Goal: Task Accomplishment & Management: Complete application form

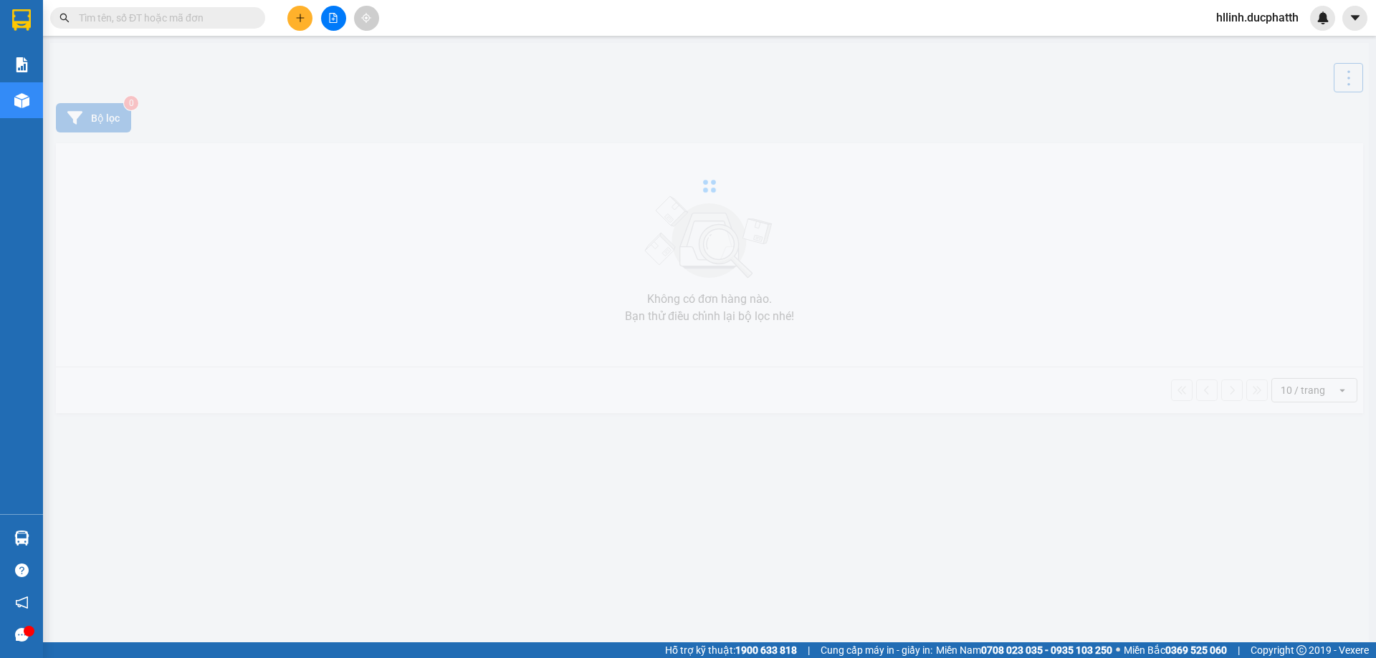
click at [133, 16] on input "text" at bounding box center [163, 18] width 169 height 16
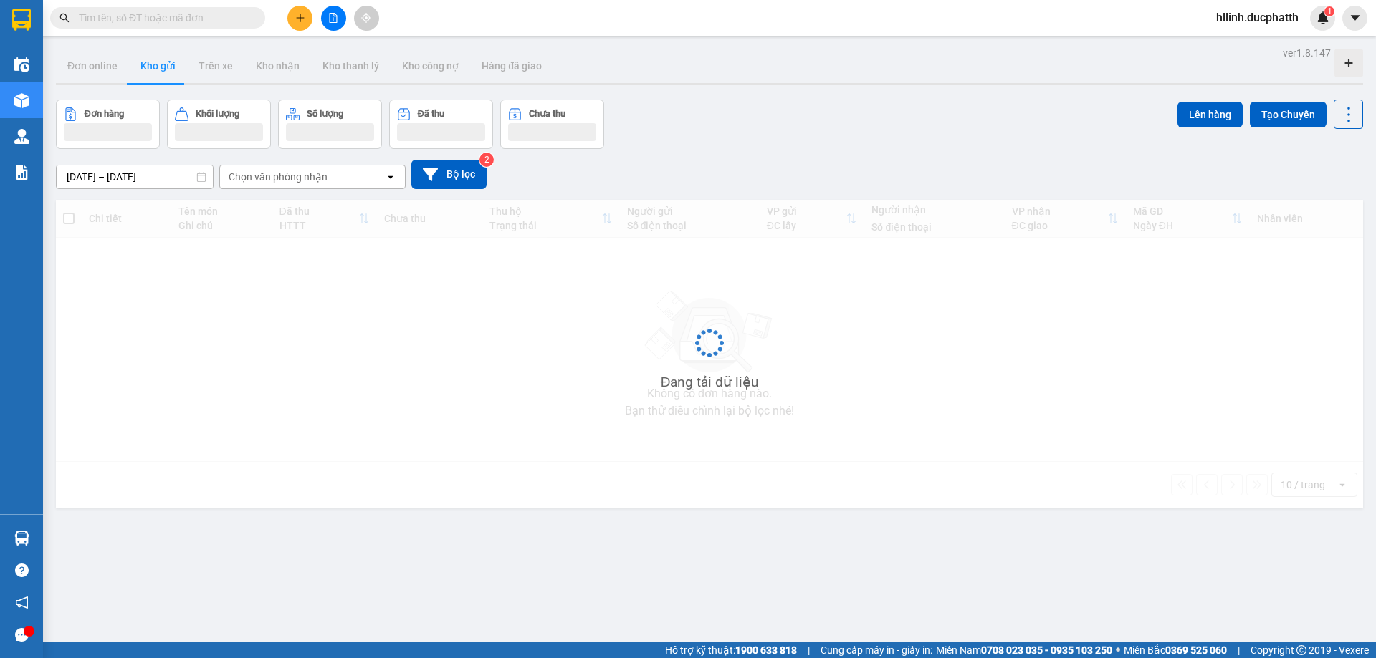
paste input "NN1110250451"
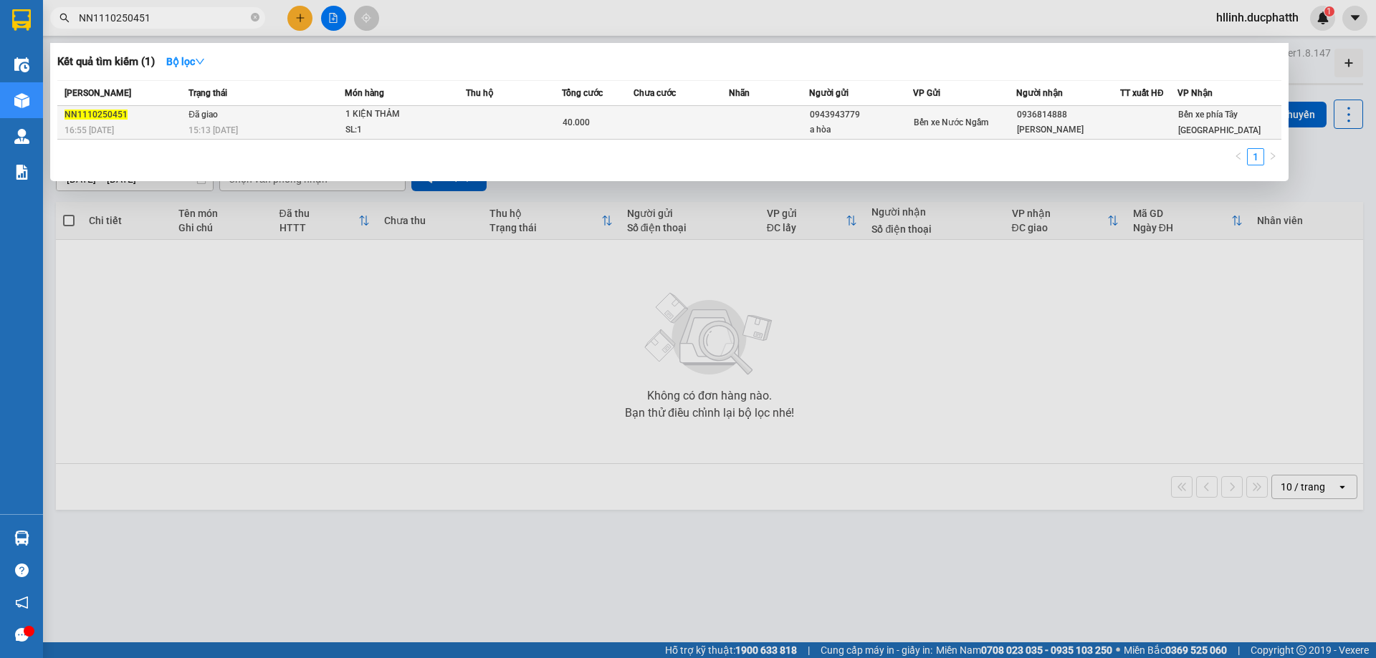
type input "NN1110250451"
click at [643, 128] on td at bounding box center [681, 123] width 96 height 34
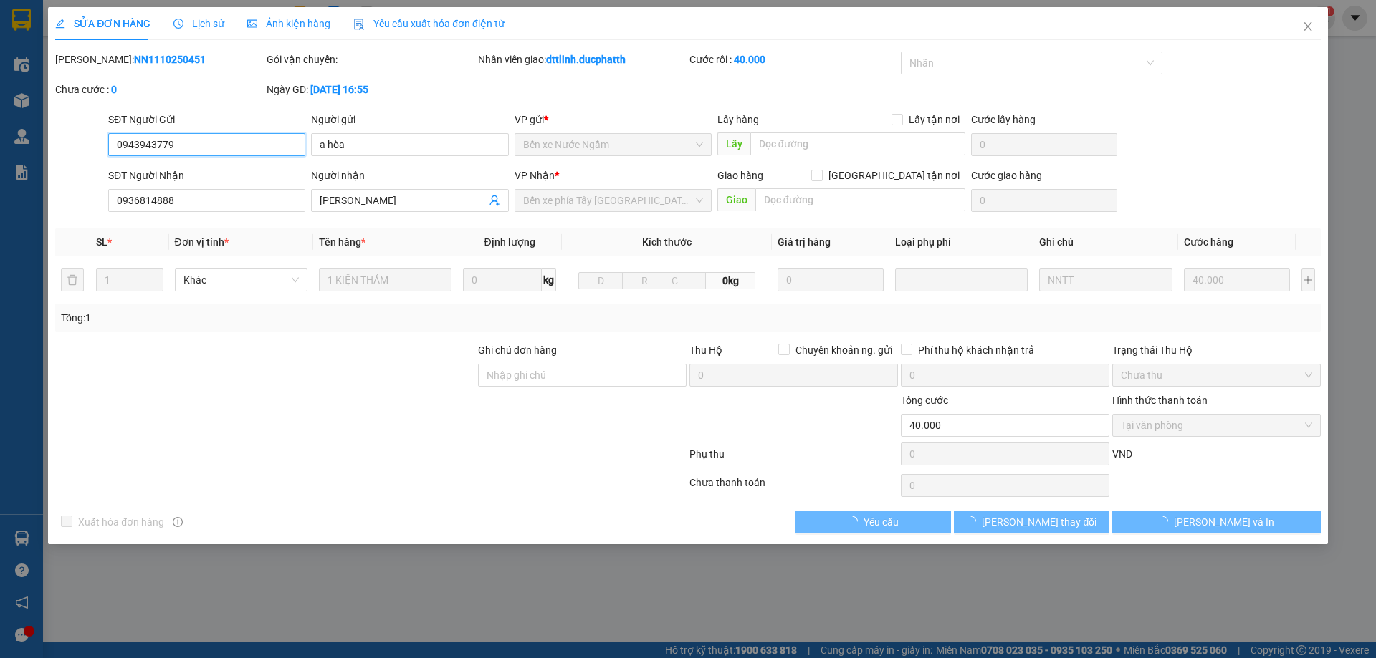
type input "0943943779"
type input "a hòa"
type input "0936814888"
type input "[PERSON_NAME]"
type input "0"
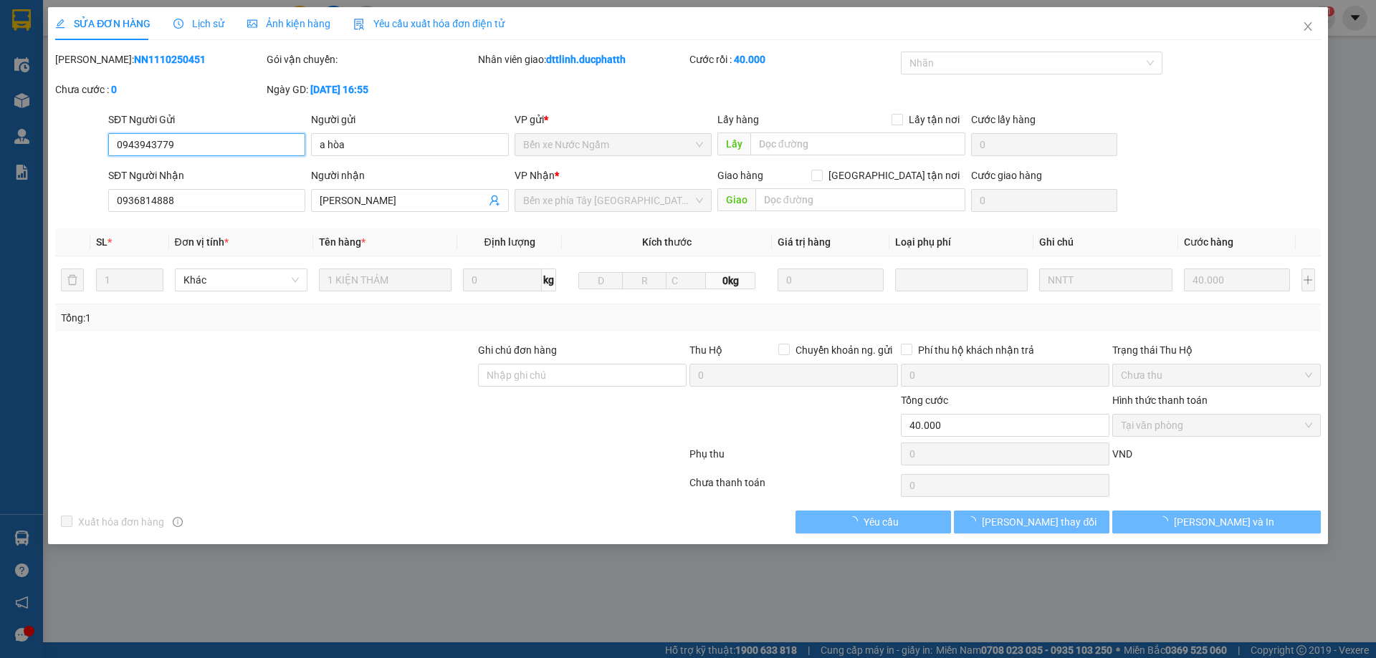
type input "40.000"
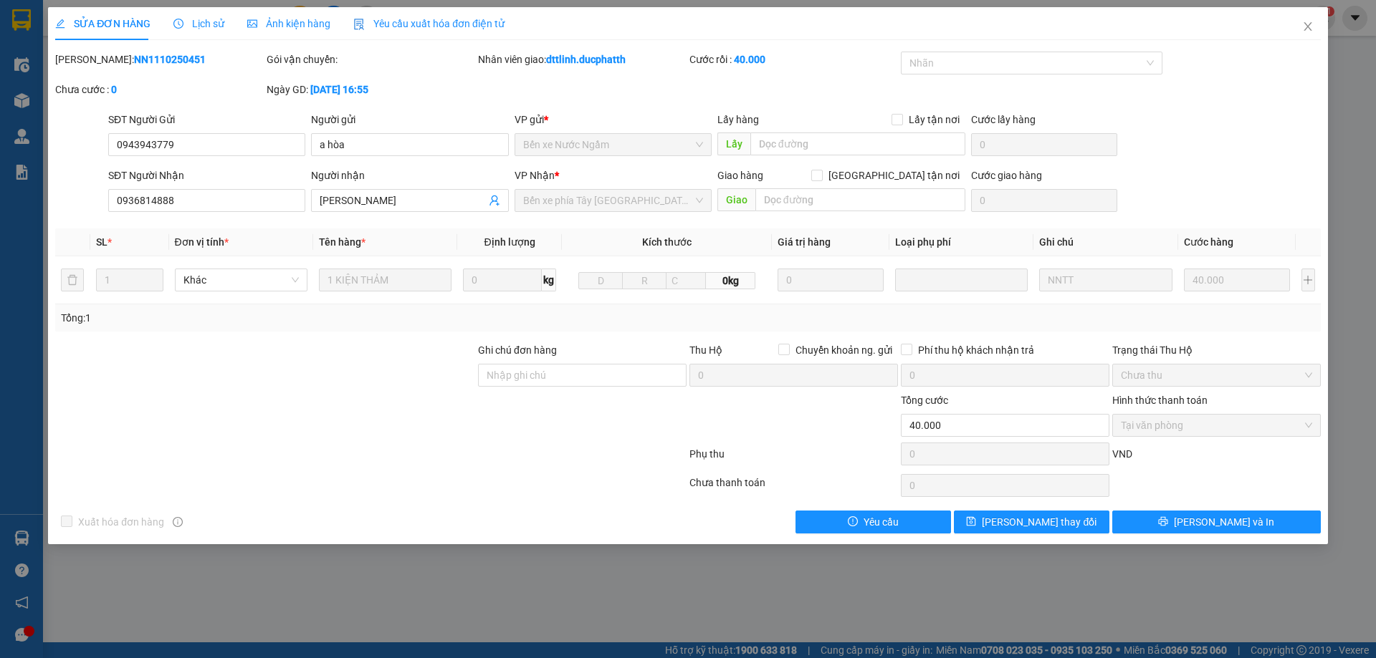
click at [200, 27] on span "Lịch sử" at bounding box center [198, 23] width 51 height 11
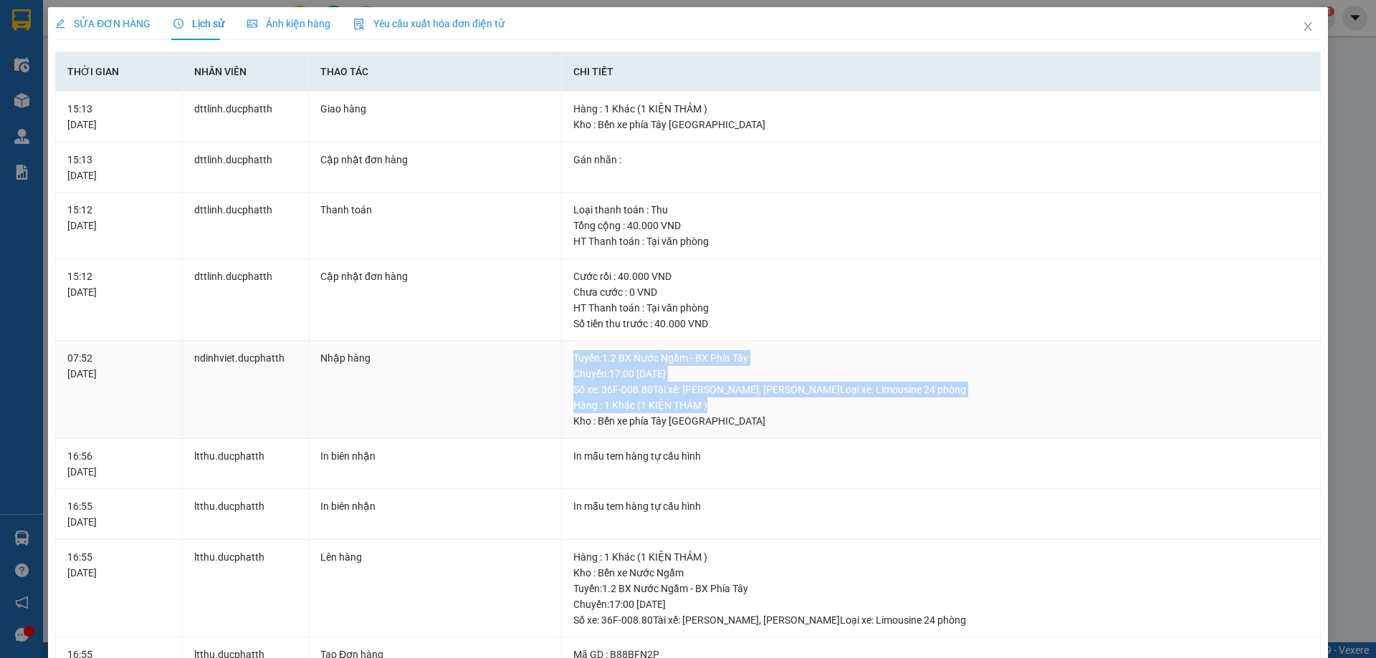
drag, startPoint x: 707, startPoint y: 405, endPoint x: 561, endPoint y: 360, distance: 153.0
click at [562, 360] on td "Tuyến : 1.2 BX Nước Ngầm - BX Phía [GEOGRAPHIC_DATA]: 17:00 [DATE] Số xe: 36F-0…" at bounding box center [941, 390] width 759 height 98
click at [645, 359] on div "Tuyến : 1.2 BX Nước Ngầm - BX Phía [GEOGRAPHIC_DATA]: 17:00 [DATE] Số xe: 36F-0…" at bounding box center [940, 373] width 735 height 47
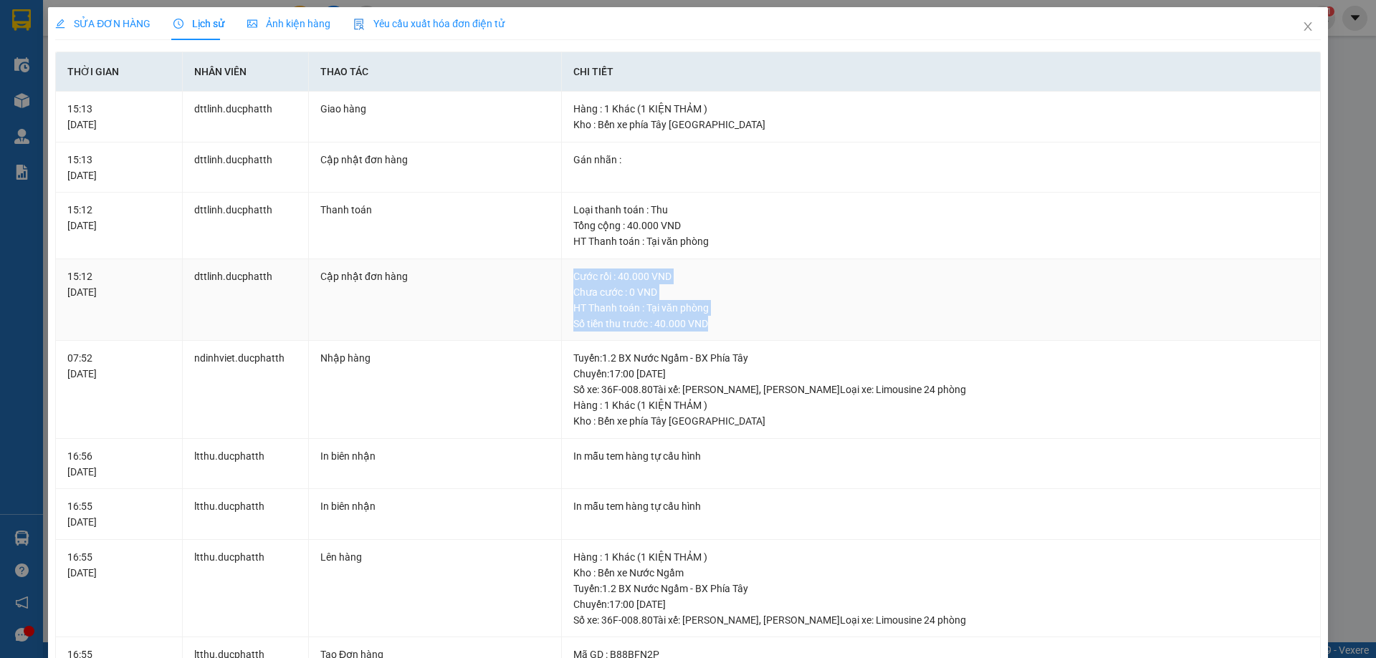
drag, startPoint x: 709, startPoint y: 322, endPoint x: 570, endPoint y: 267, distance: 150.5
click at [570, 267] on td "Cước rồi : 40.000 VND Chưa cước : 0 VND HT Thanh toán : Tại văn phòng Số tiền t…" at bounding box center [941, 300] width 759 height 82
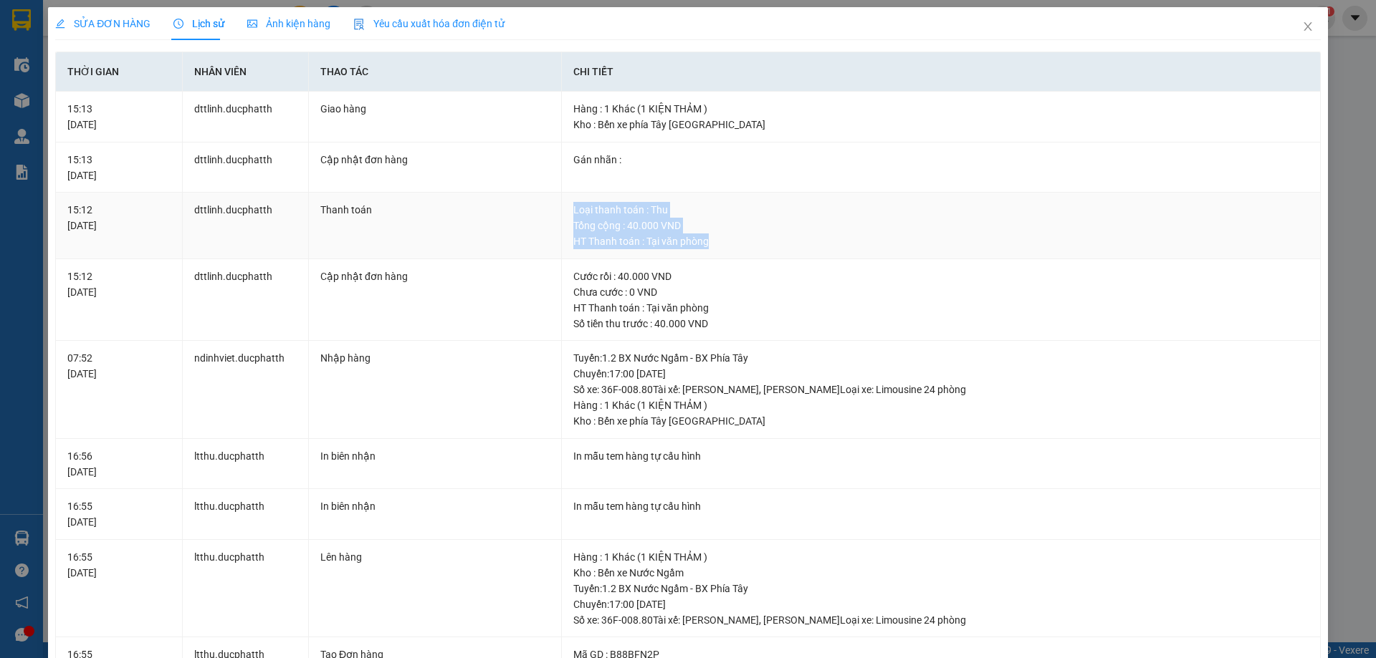
drag, startPoint x: 708, startPoint y: 238, endPoint x: 565, endPoint y: 196, distance: 148.7
click at [565, 196] on td "Loại thanh toán : Thu Tổng cộng : 40.000 VND HT Thanh toán : Tại văn phòng" at bounding box center [941, 226] width 759 height 67
click at [635, 220] on div "Tổng cộng : 40.000 VND" at bounding box center [940, 226] width 735 height 16
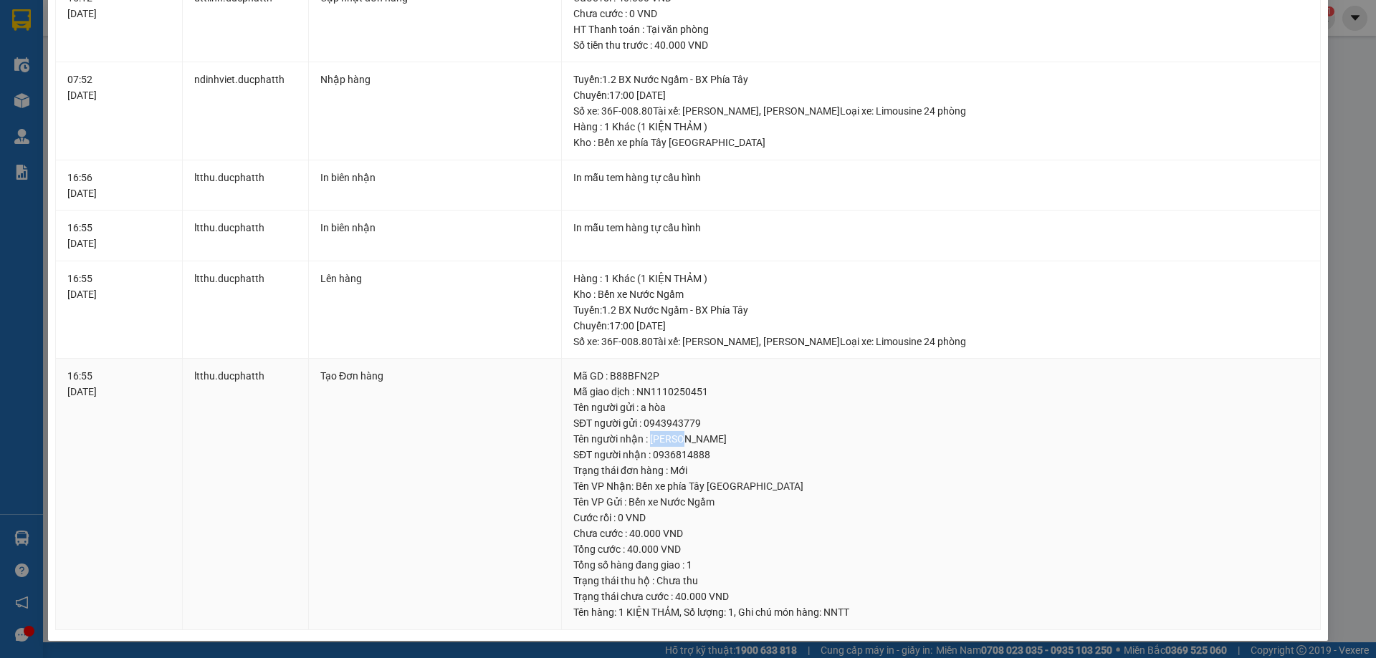
drag, startPoint x: 668, startPoint y: 440, endPoint x: 644, endPoint y: 438, distance: 24.4
click at [644, 438] on div "Tên người nhận : [PERSON_NAME]" at bounding box center [940, 439] width 735 height 16
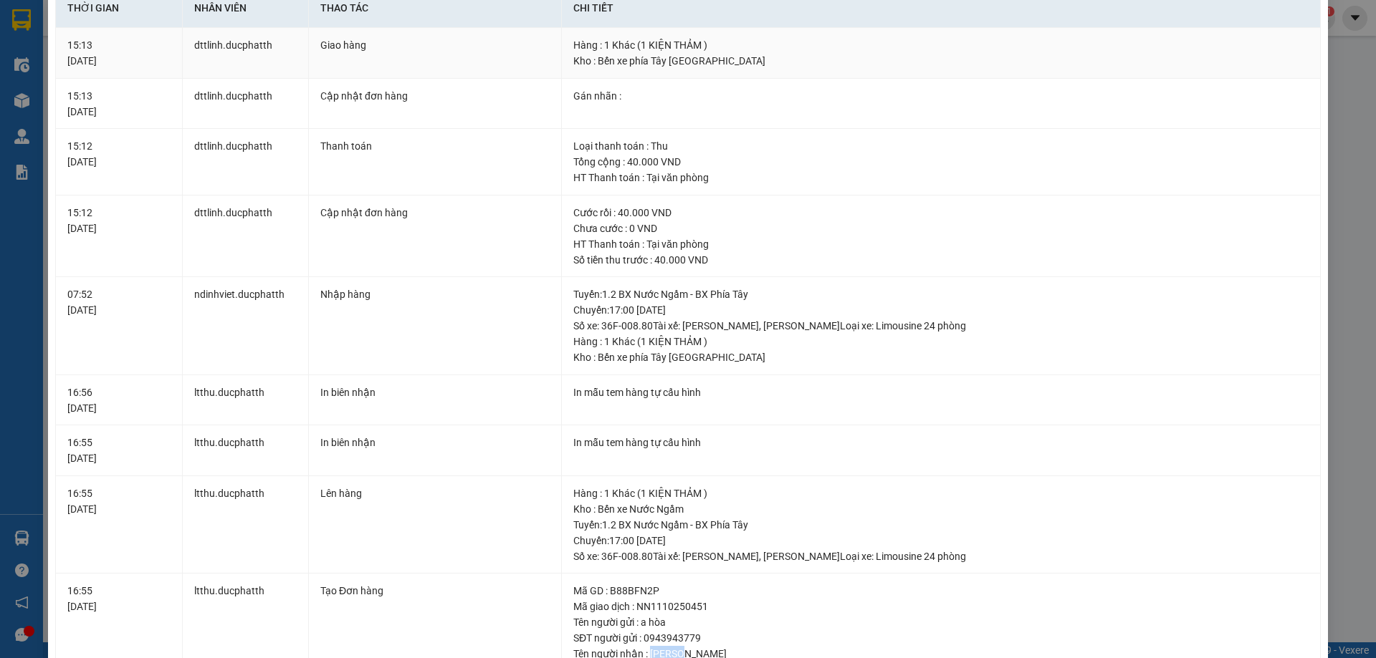
scroll to position [0, 0]
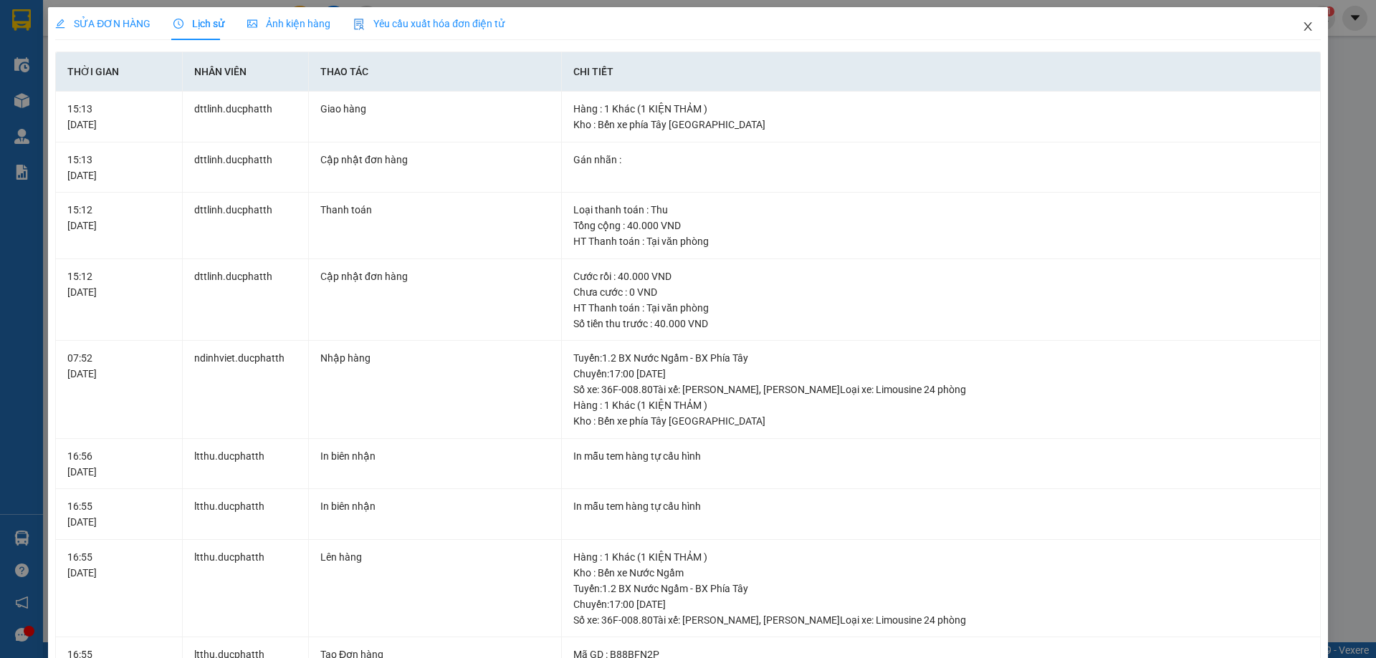
click at [1302, 27] on icon "close" at bounding box center [1307, 26] width 11 height 11
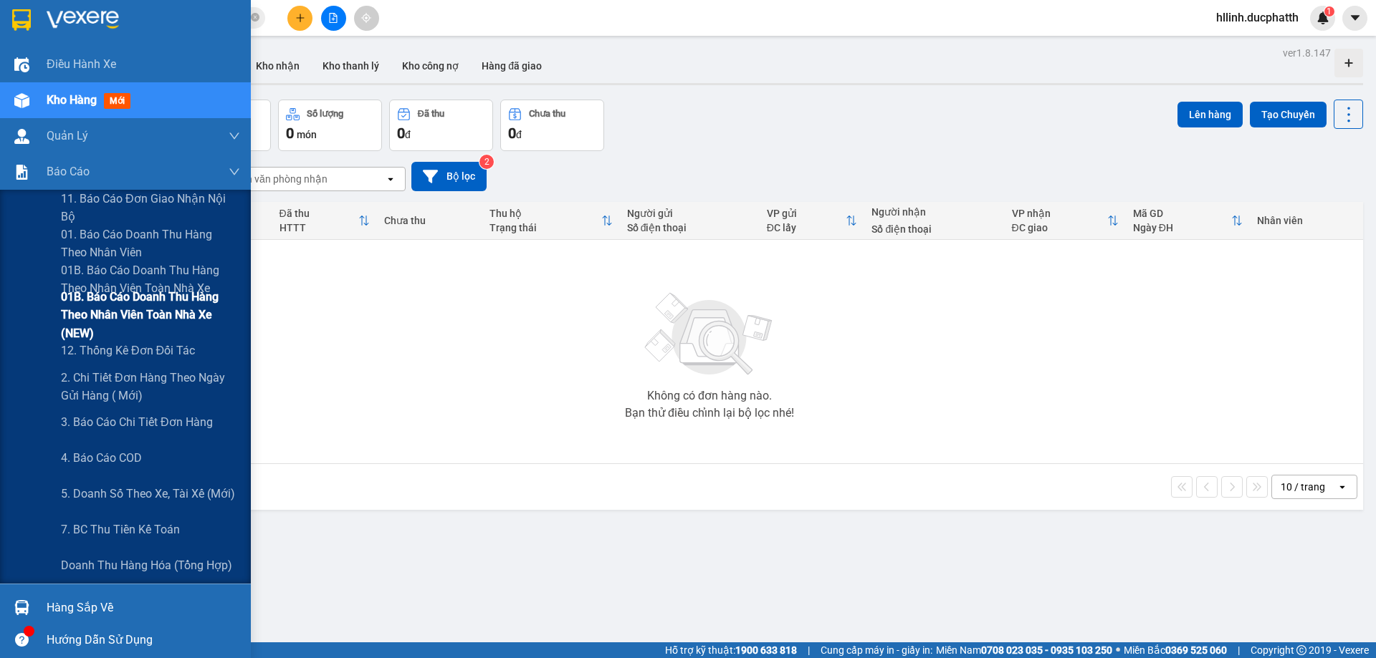
click at [84, 324] on span "01B. Báo cáo doanh thu hàng theo nhân viên toàn nhà xe (NEW)" at bounding box center [150, 315] width 179 height 54
